Goal: Information Seeking & Learning: Learn about a topic

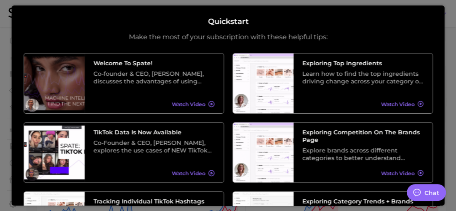
type textarea "x"
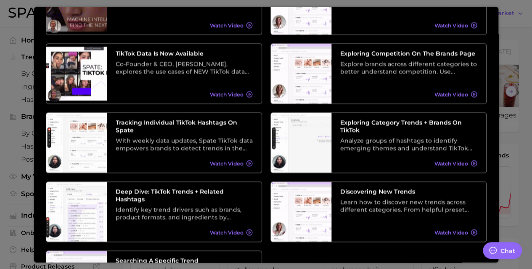
scroll to position [161, 0]
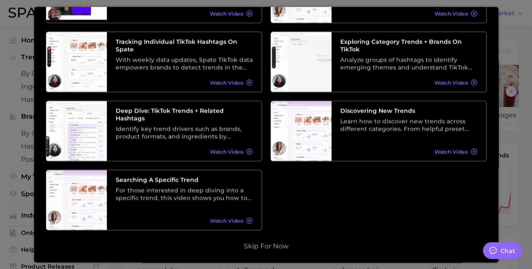
click at [260, 210] on button "Skip for now" at bounding box center [267, 246] width 50 height 8
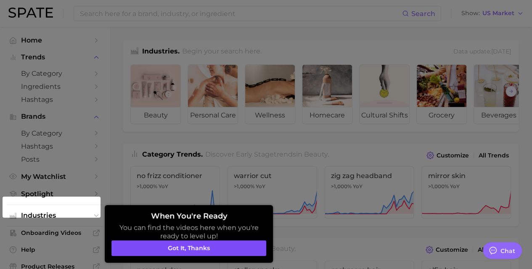
click at [233, 210] on button "Got it, thanks" at bounding box center [189, 248] width 155 height 16
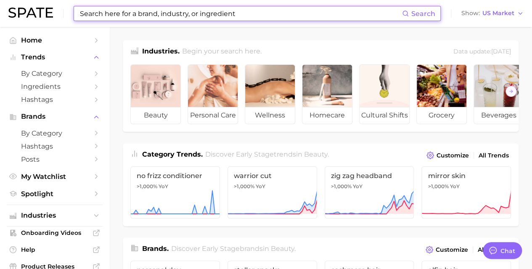
click at [160, 11] on input at bounding box center [240, 13] width 323 height 14
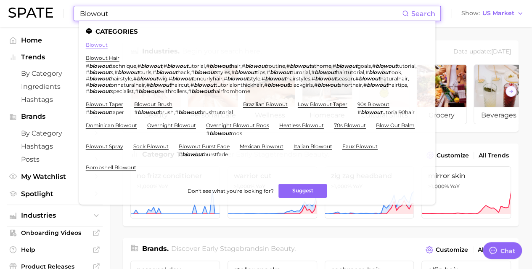
type input "Blowout"
click at [98, 44] on link "blowout" at bounding box center [97, 45] width 22 height 6
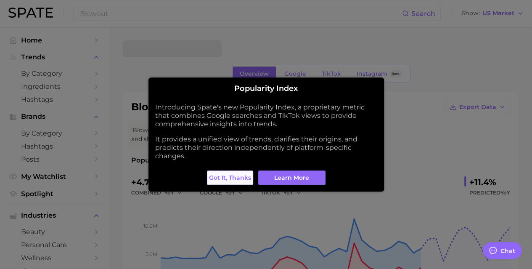
type textarea "x"
click at [237, 179] on span "Got it, thanks" at bounding box center [230, 177] width 42 height 7
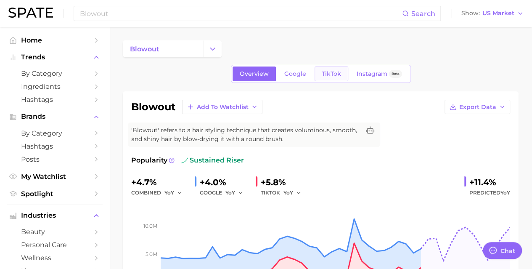
click at [327, 71] on span "TikTok" at bounding box center [331, 73] width 19 height 7
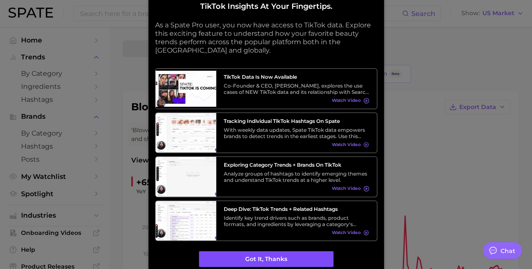
click at [267, 210] on button "Got it, thanks" at bounding box center [266, 259] width 135 height 16
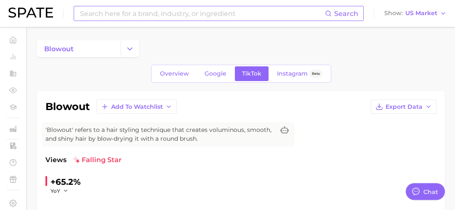
type textarea "x"
